Goal: Find specific page/section: Find specific page/section

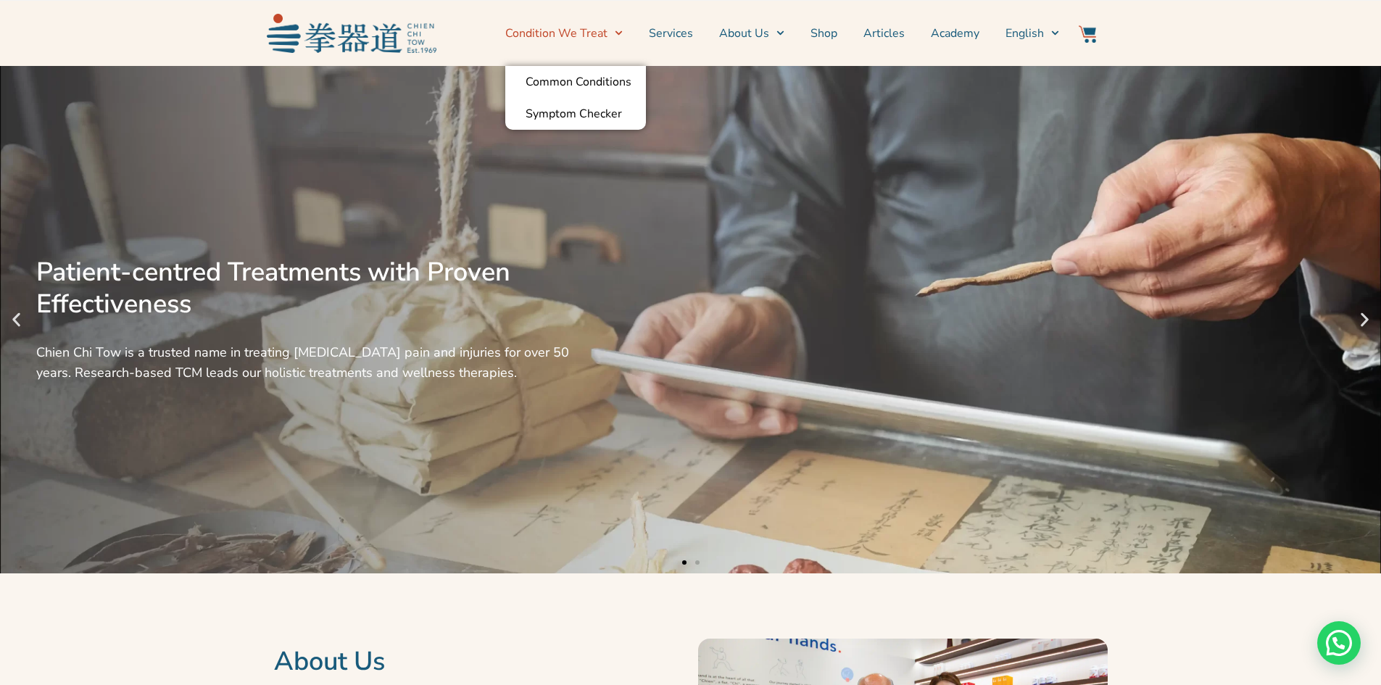
click at [580, 30] on link "Condition We Treat" at bounding box center [563, 33] width 117 height 36
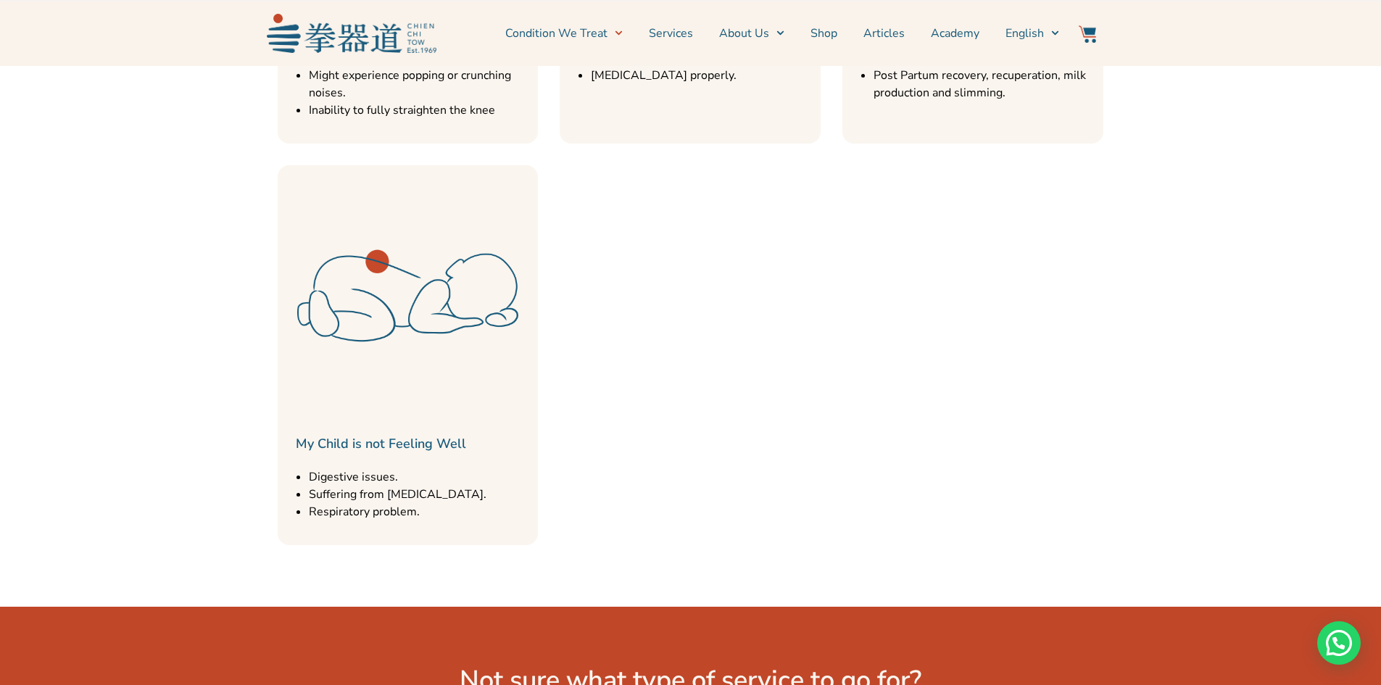
scroll to position [1160, 0]
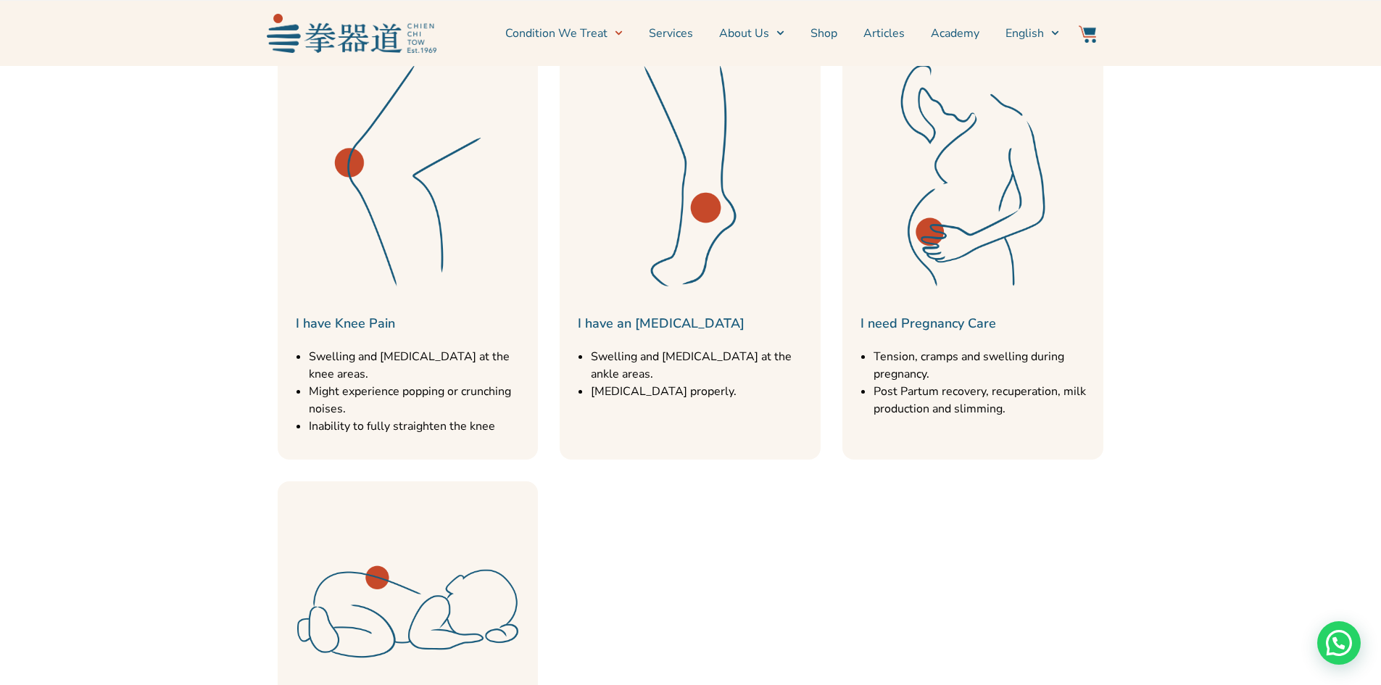
click at [720, 189] on img at bounding box center [690, 175] width 246 height 246
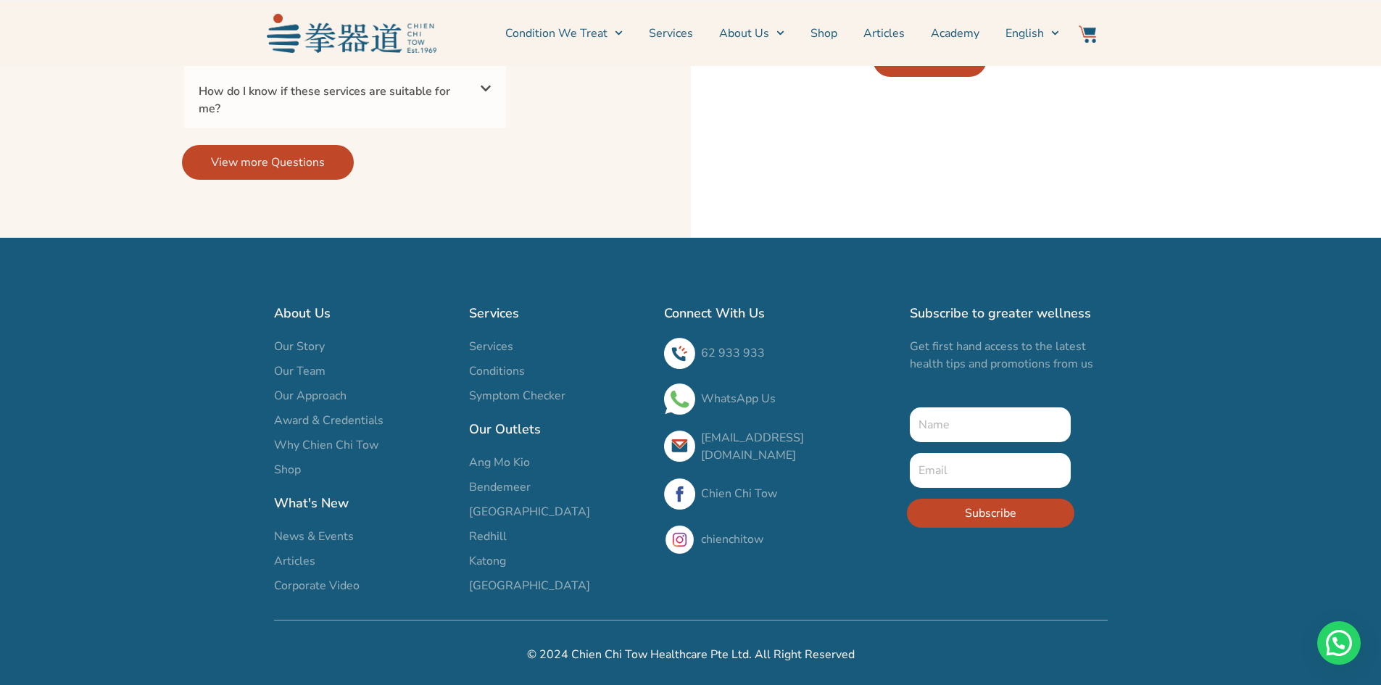
scroll to position [4300, 0]
click at [519, 514] on span "[GEOGRAPHIC_DATA]" at bounding box center [529, 511] width 121 height 17
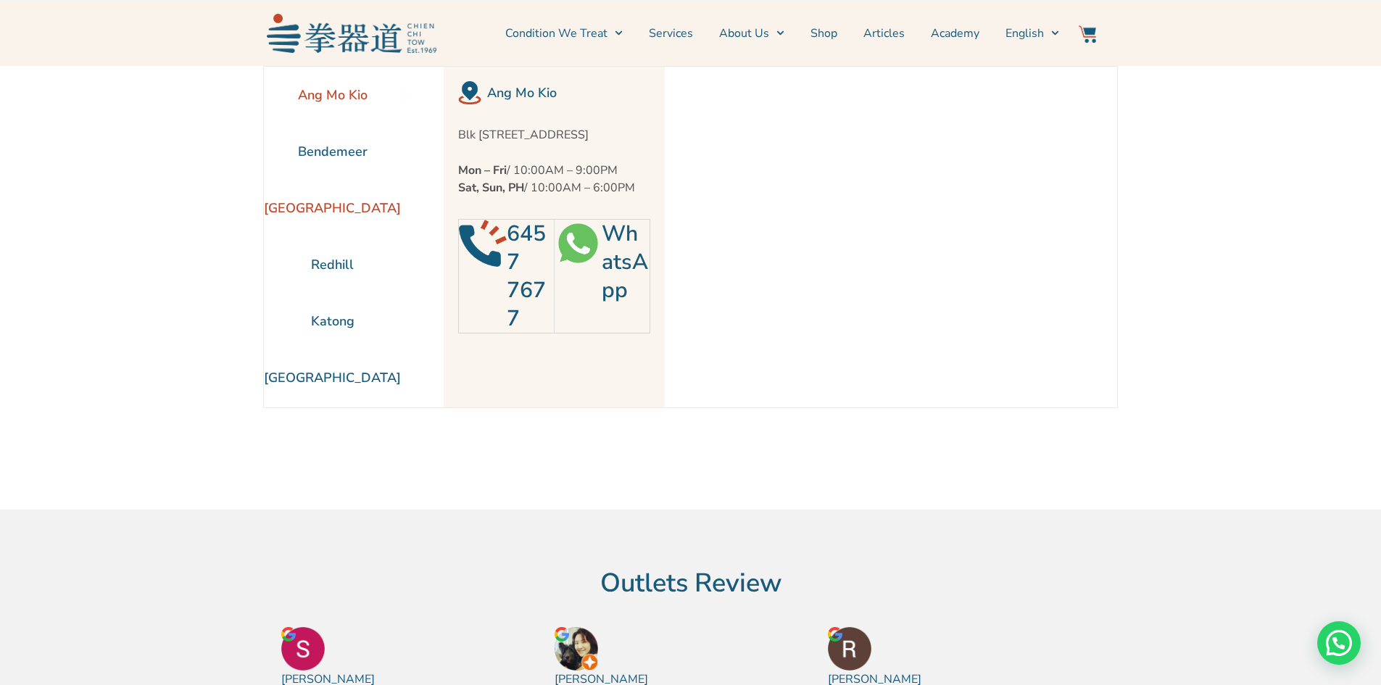
click at [338, 208] on li "[GEOGRAPHIC_DATA]" at bounding box center [332, 208] width 137 height 57
click at [315, 150] on li "Bendemeer" at bounding box center [332, 151] width 137 height 57
click at [336, 209] on li "[GEOGRAPHIC_DATA]" at bounding box center [332, 208] width 137 height 57
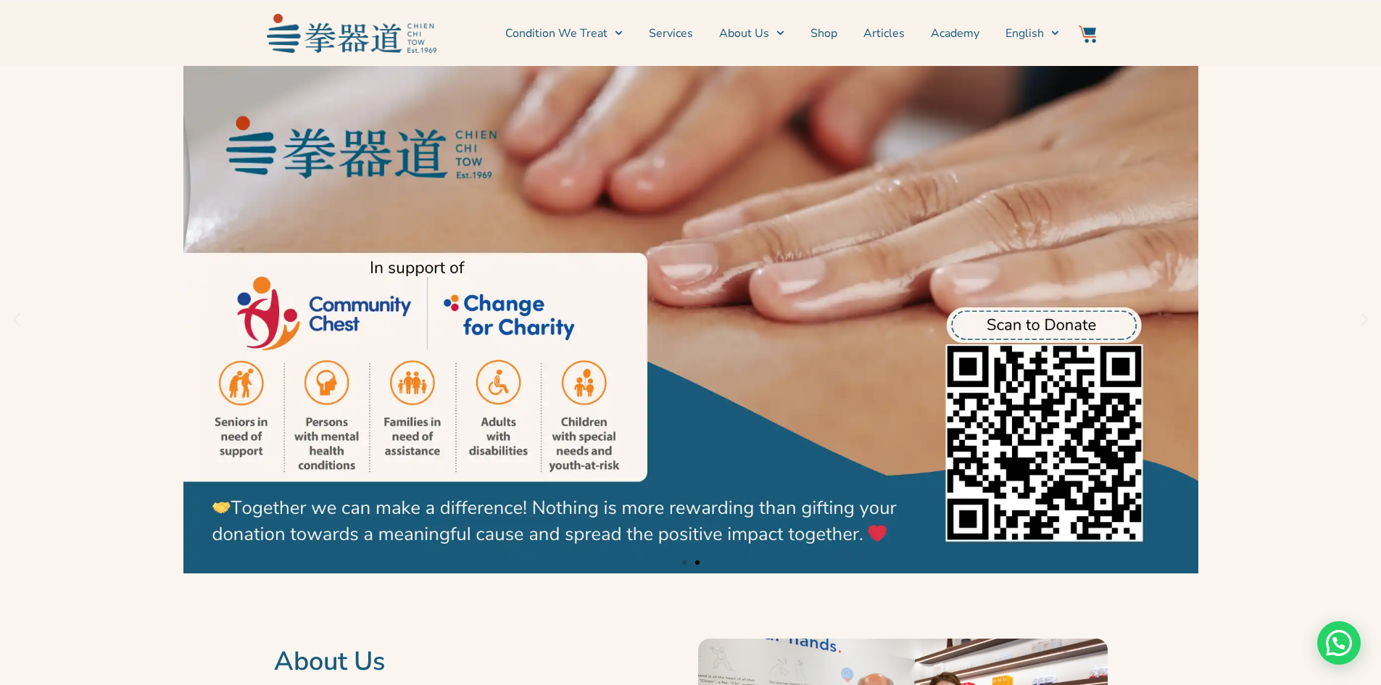
click at [1264, 233] on link "2 / 2" at bounding box center [690, 319] width 1381 height 507
